Goal: Task Accomplishment & Management: Manage account settings

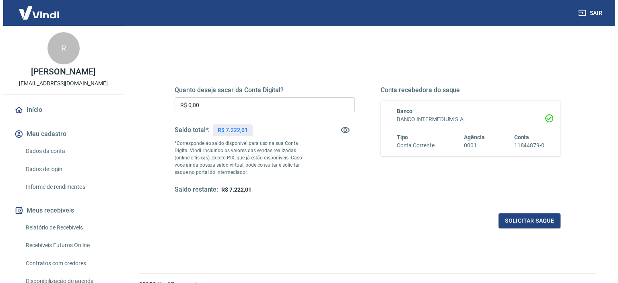
scroll to position [80, 0]
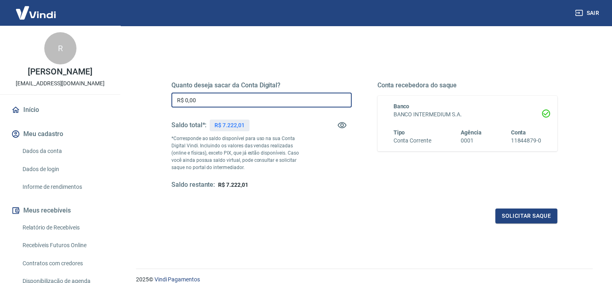
drag, startPoint x: 206, startPoint y: 103, endPoint x: 159, endPoint y: 98, distance: 47.7
click at [159, 98] on div "Quanto deseja sacar da Conta Digital? R$ 0,00 ​ Saldo total*: R$ 7.222,01 *Corr…" at bounding box center [364, 139] width 425 height 187
type input "R$ 5.000,00"
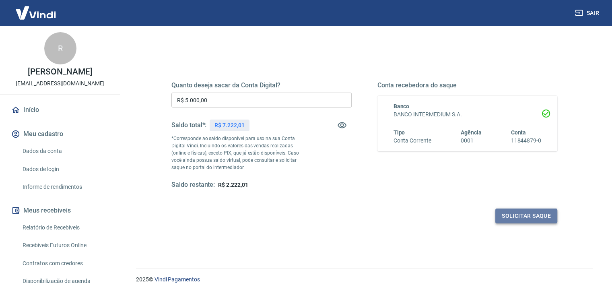
click at [538, 219] on button "Solicitar saque" at bounding box center [526, 215] width 62 height 15
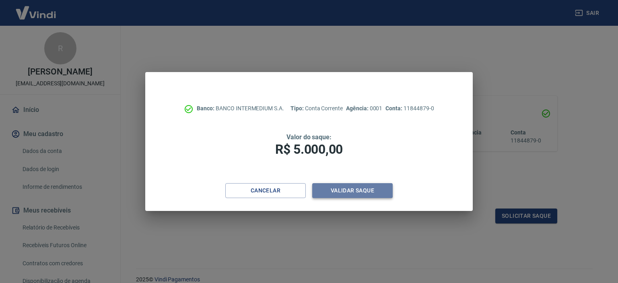
click at [348, 193] on button "Validar saque" at bounding box center [352, 190] width 80 height 15
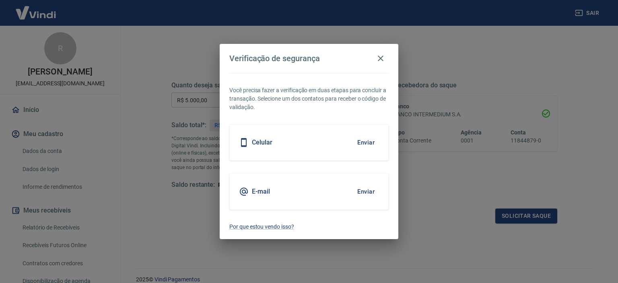
click at [314, 147] on div "Celular Enviar" at bounding box center [308, 142] width 159 height 36
click at [366, 142] on button "Enviar" at bounding box center [366, 142] width 26 height 17
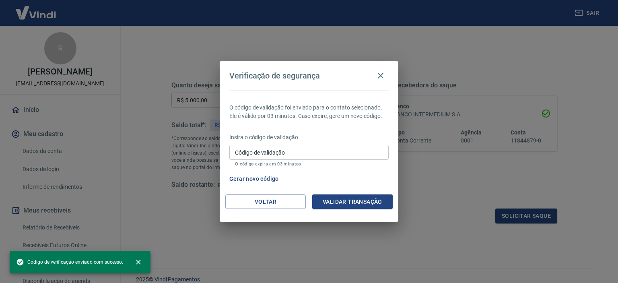
click at [306, 149] on input "Código de validação" at bounding box center [308, 152] width 159 height 15
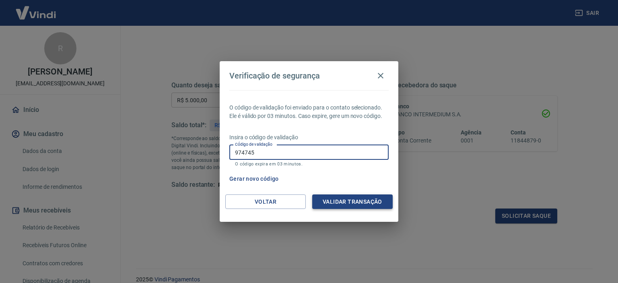
type input "974745"
click at [359, 204] on button "Validar transação" at bounding box center [352, 201] width 80 height 15
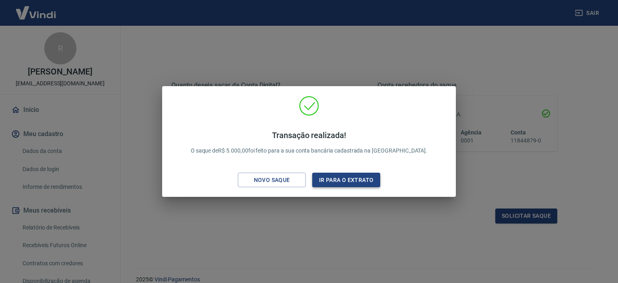
click at [349, 185] on button "Ir para o extrato" at bounding box center [346, 180] width 68 height 15
